Goal: Information Seeking & Learning: Check status

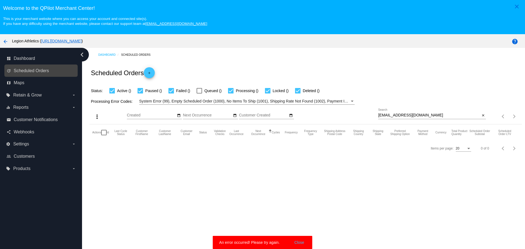
click at [36, 74] on link "update Scheduled Orders" at bounding box center [41, 70] width 69 height 9
click at [37, 74] on link "update Scheduled Orders" at bounding box center [41, 70] width 69 height 9
click at [304, 241] on button "Close" at bounding box center [299, 242] width 13 height 5
click at [43, 75] on link "update Scheduled Orders" at bounding box center [41, 70] width 69 height 9
click at [35, 71] on span "Scheduled Orders" at bounding box center [31, 70] width 35 height 5
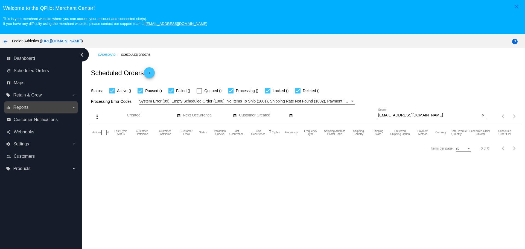
click at [72, 107] on icon "arrow_drop_down" at bounding box center [74, 107] width 4 height 4
click at [0, 0] on input "equalizer Reports arrow_drop_down" at bounding box center [0, 0] width 0 height 0
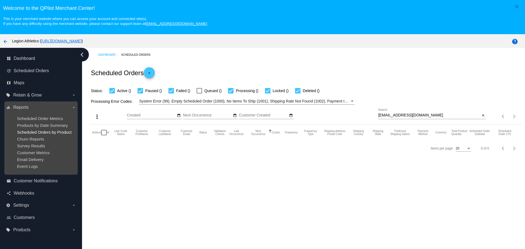
click at [54, 133] on span "Scheduled Orders by Product" at bounding box center [44, 132] width 54 height 5
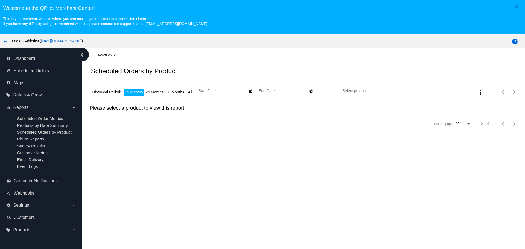
type input "[DATE]"
click at [162, 92] on li "24 Months" at bounding box center [154, 92] width 21 height 7
type input "[DATE]"
click at [310, 91] on icon "Open calendar" at bounding box center [311, 90] width 3 height 3
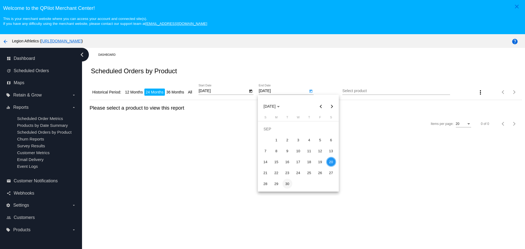
click at [289, 185] on div "30" at bounding box center [287, 184] width 10 height 10
type input "[DATE]"
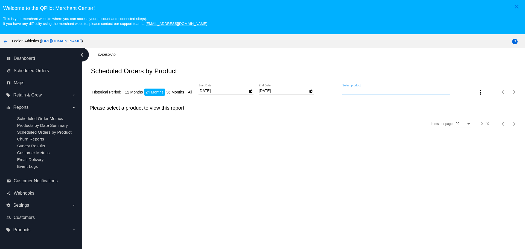
click at [352, 89] on input "Select product" at bounding box center [396, 91] width 108 height 4
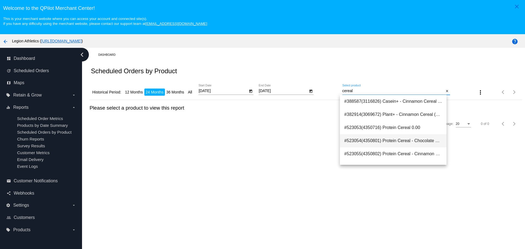
click at [400, 140] on span "#523054(4350801) Protein Cereal - Chocolate Crunch (Flavor: Chocolate Crunch) 3…" at bounding box center [393, 140] width 98 height 13
type input "Protein Cereal - Chocolate Crunch (Flavor: Chocolate Crunch)"
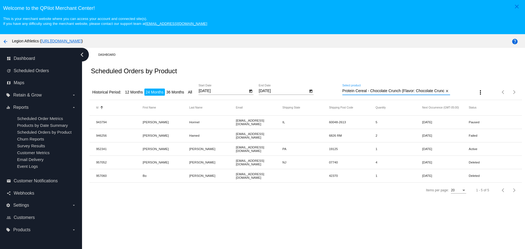
click at [103, 149] on mat-cell "952341" at bounding box center [119, 149] width 46 height 6
copy mat-cell "952341"
drag, startPoint x: 336, startPoint y: 151, endPoint x: 331, endPoint y: 151, distance: 4.9
click at [331, 151] on mat-row "952341 [PERSON_NAME] [EMAIL_ADDRESS][DOMAIN_NAME] PA 19125 1 [DATE] Active" at bounding box center [305, 148] width 432 height 13
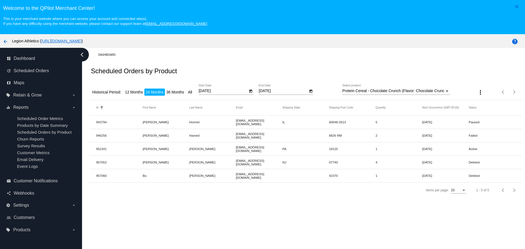
drag, startPoint x: 407, startPoint y: 147, endPoint x: 396, endPoint y: 148, distance: 11.2
click at [397, 148] on mat-row "952341 [PERSON_NAME] [EMAIL_ADDRESS][DOMAIN_NAME] PA 19125 1 [DATE] Active" at bounding box center [305, 148] width 432 height 13
